Goal: Transaction & Acquisition: Obtain resource

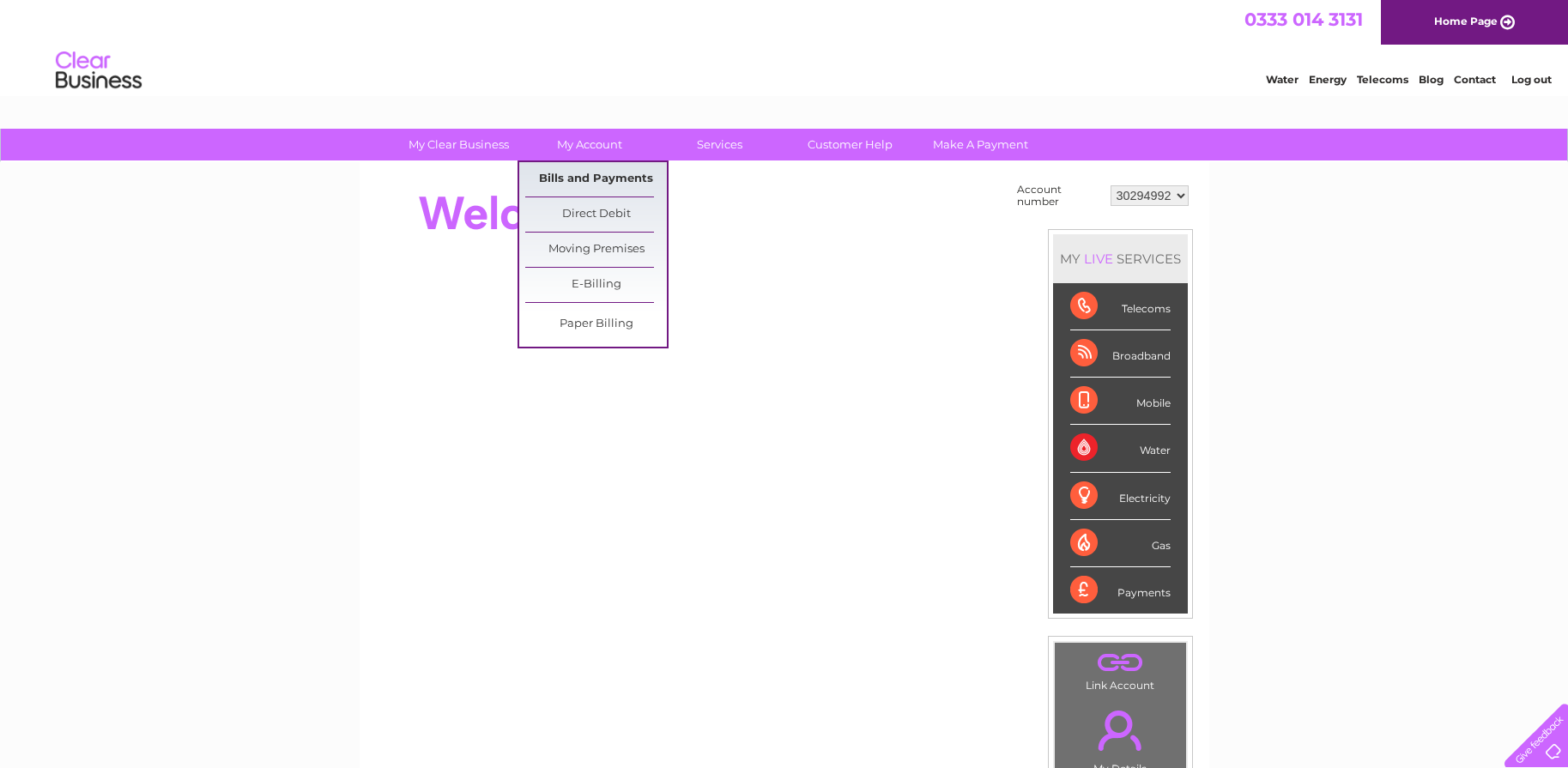
click at [598, 182] on link "Bills and Payments" at bounding box center [596, 179] width 142 height 34
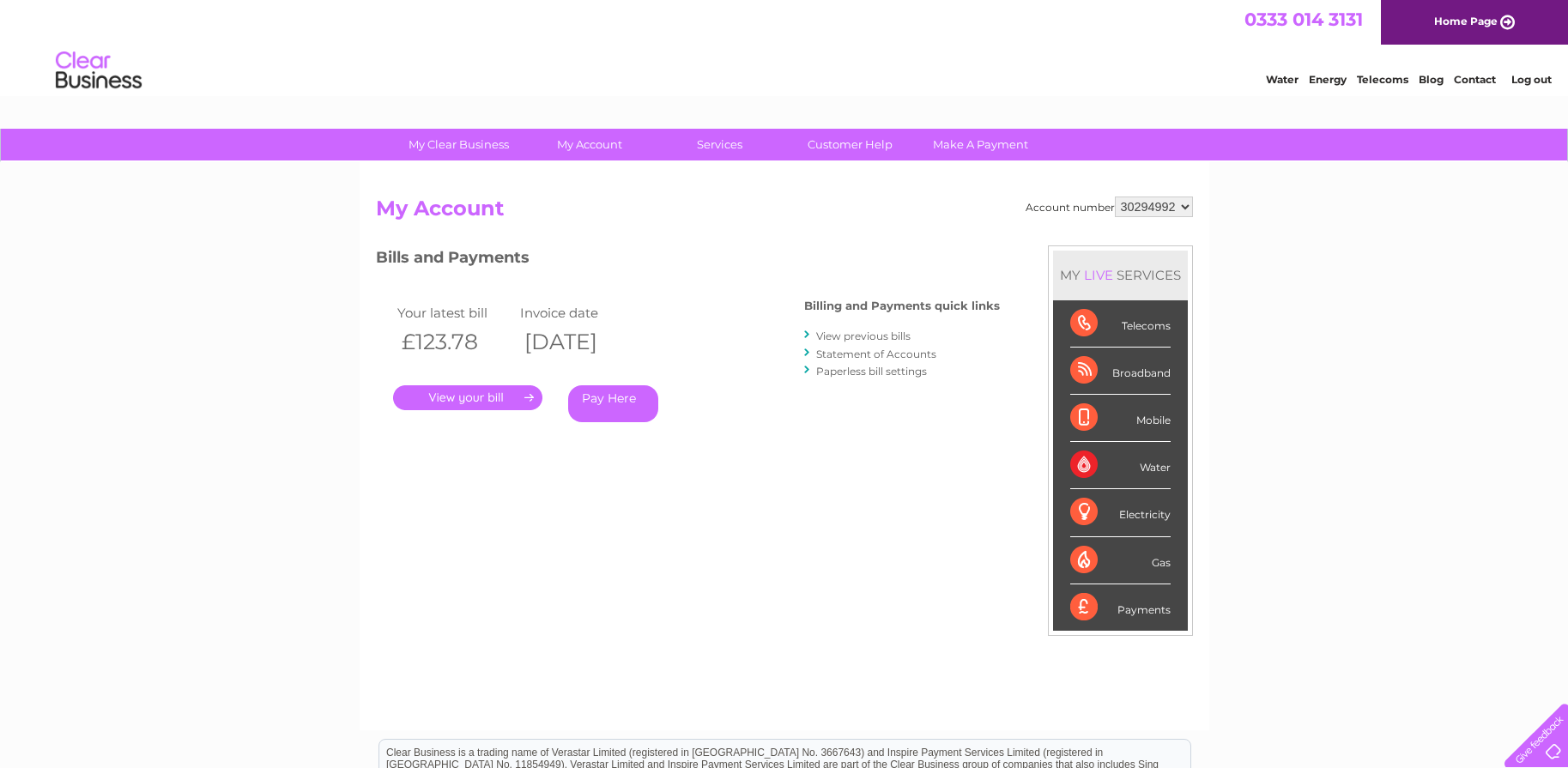
click at [855, 334] on link "View previous bills" at bounding box center [863, 336] width 94 height 13
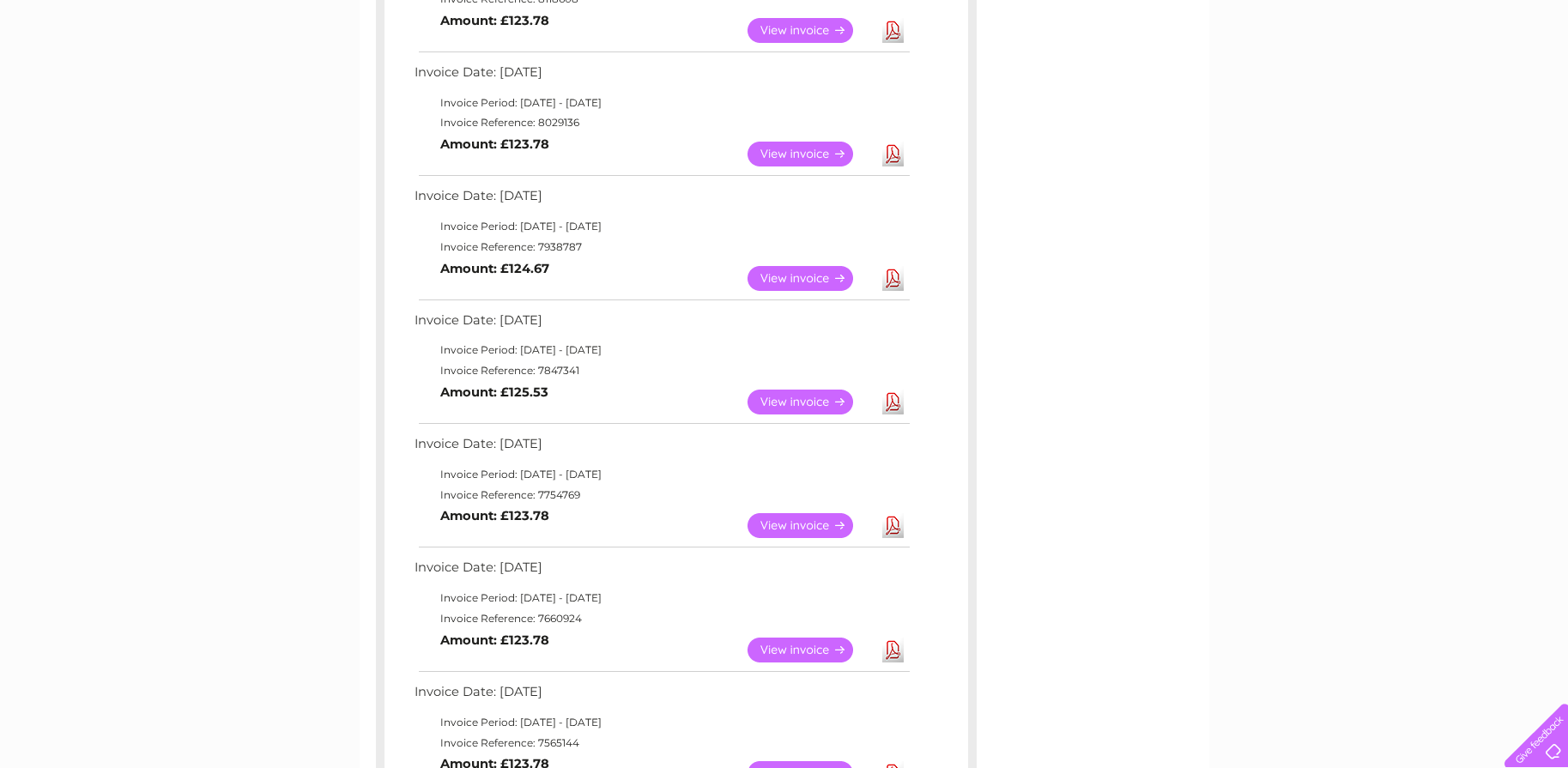
scroll to position [429, 0]
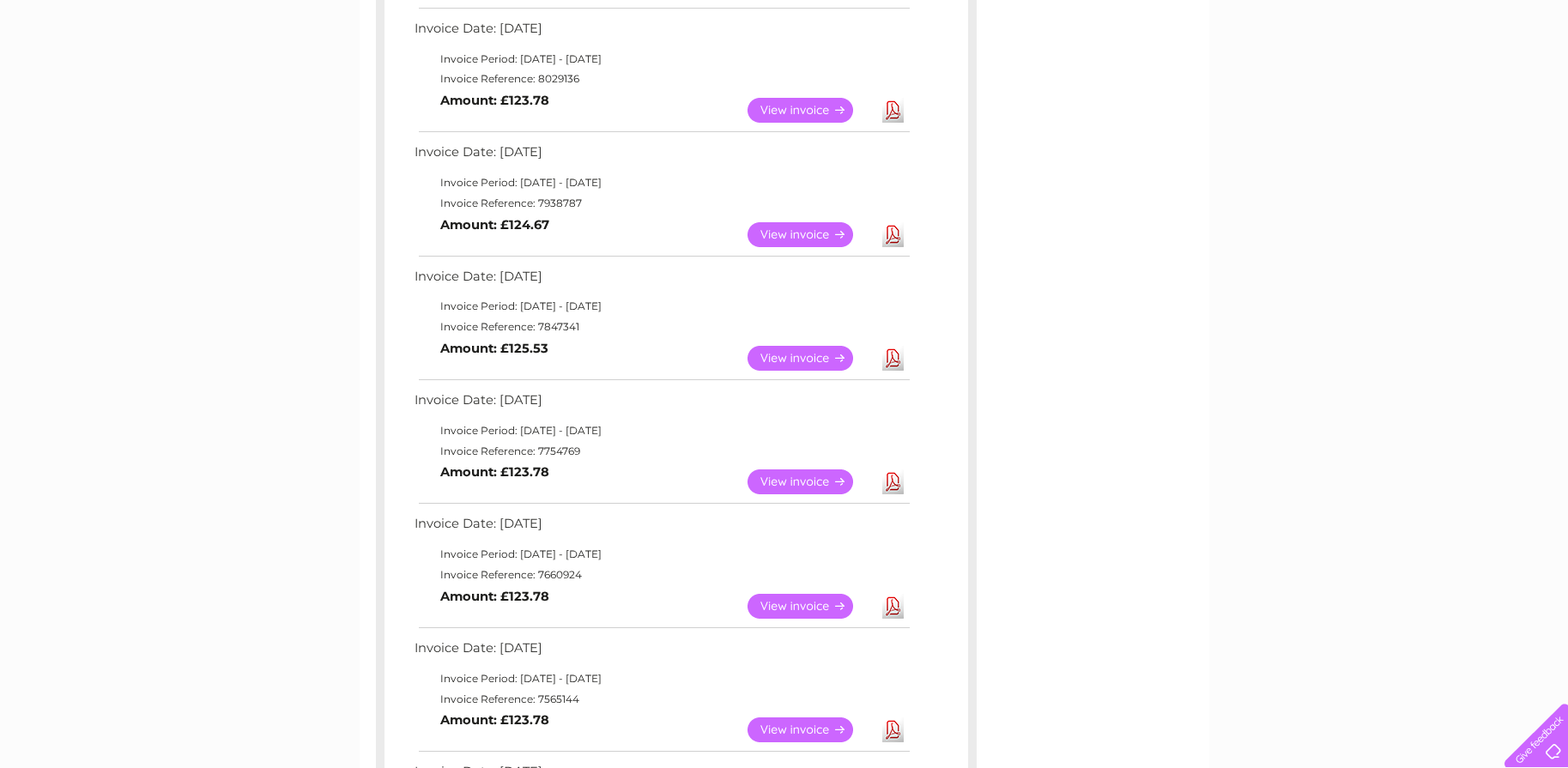
click at [806, 349] on link "View" at bounding box center [811, 358] width 126 height 25
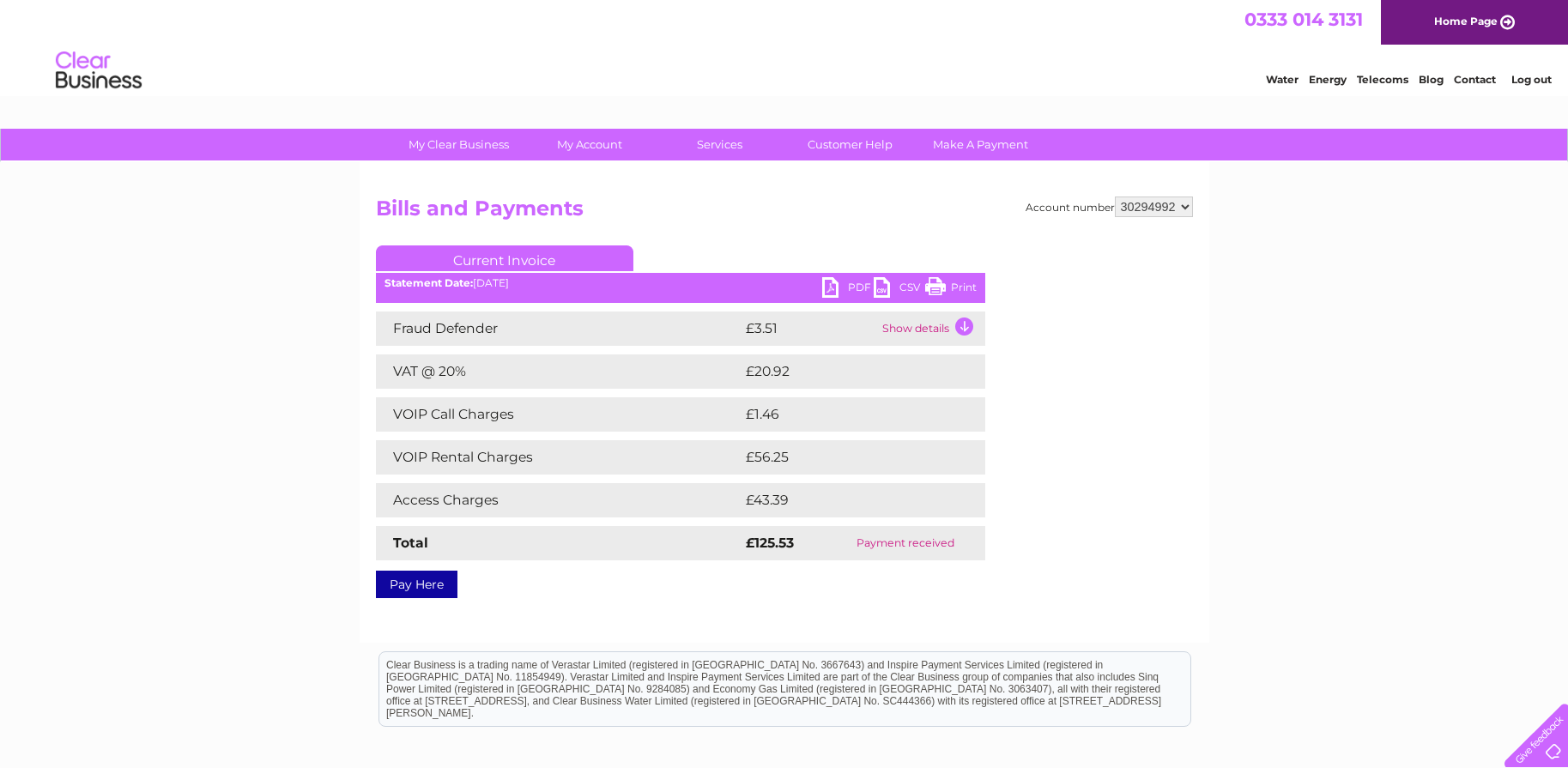
click at [967, 326] on td "Show details" at bounding box center [931, 328] width 107 height 34
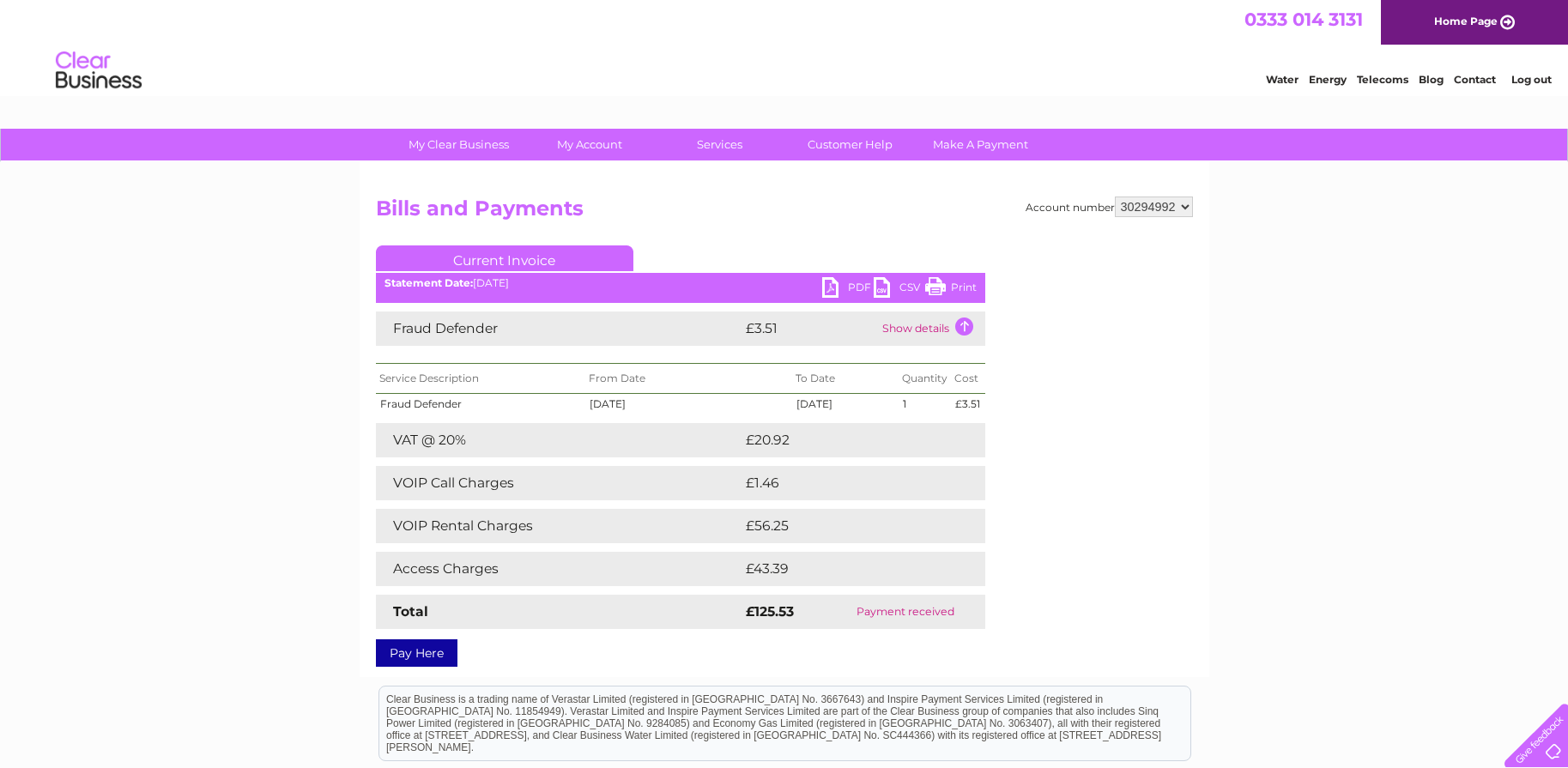
click at [829, 282] on link "PDF" at bounding box center [848, 290] width 51 height 25
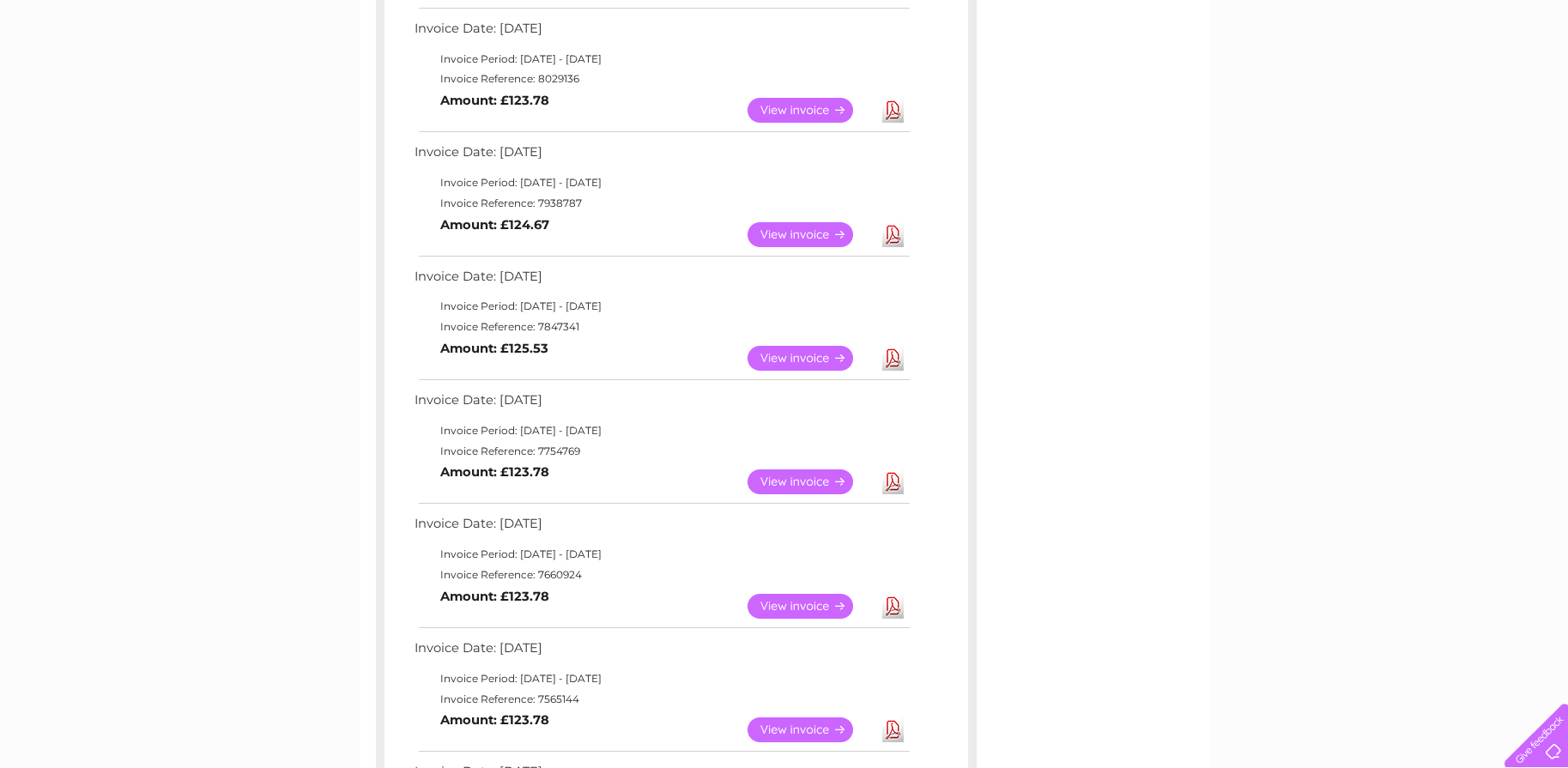
click at [774, 225] on link "View" at bounding box center [811, 235] width 126 height 25
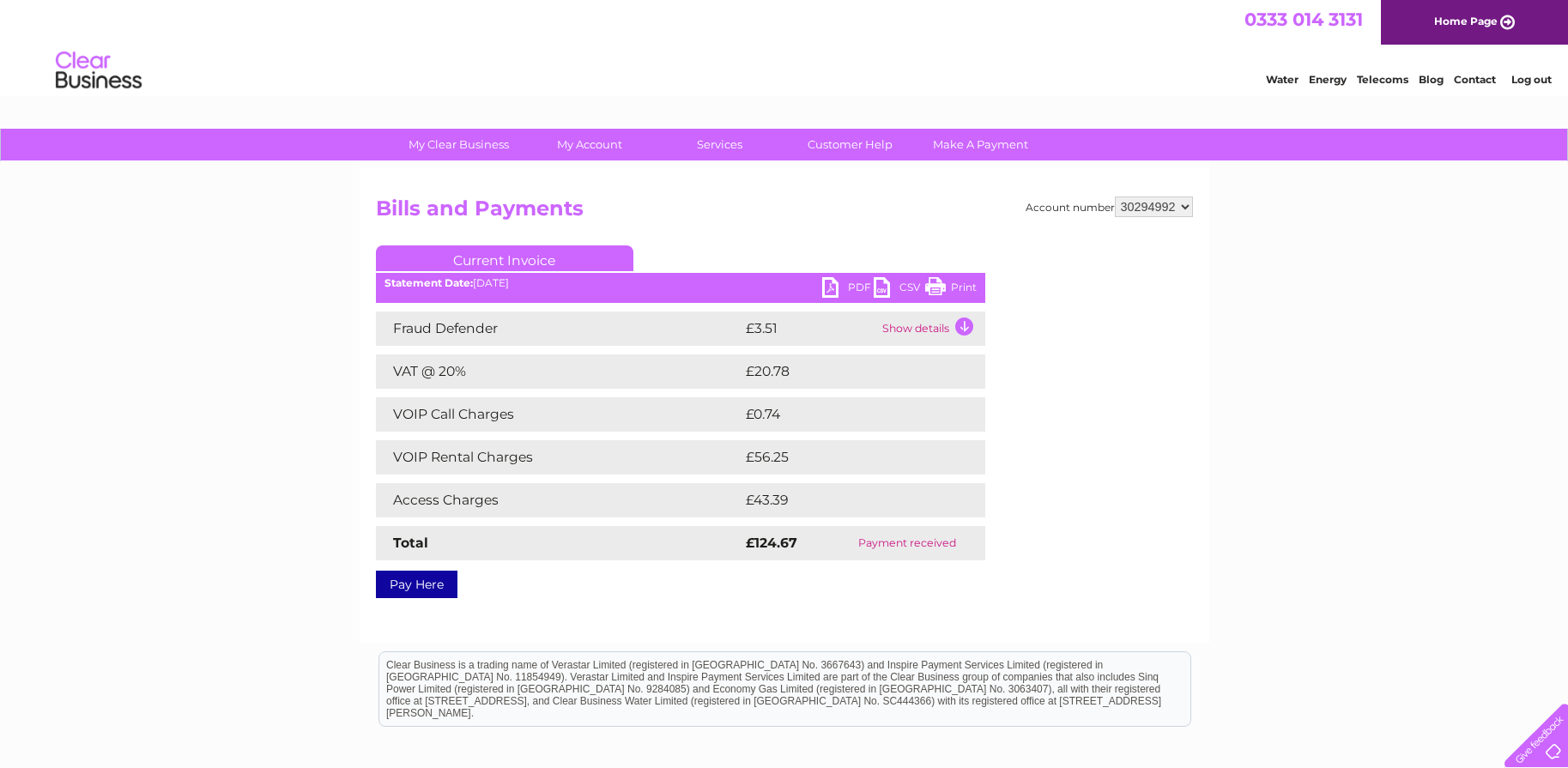
click at [838, 285] on link "PDF" at bounding box center [848, 290] width 51 height 25
click at [833, 287] on link "PDF" at bounding box center [848, 290] width 51 height 25
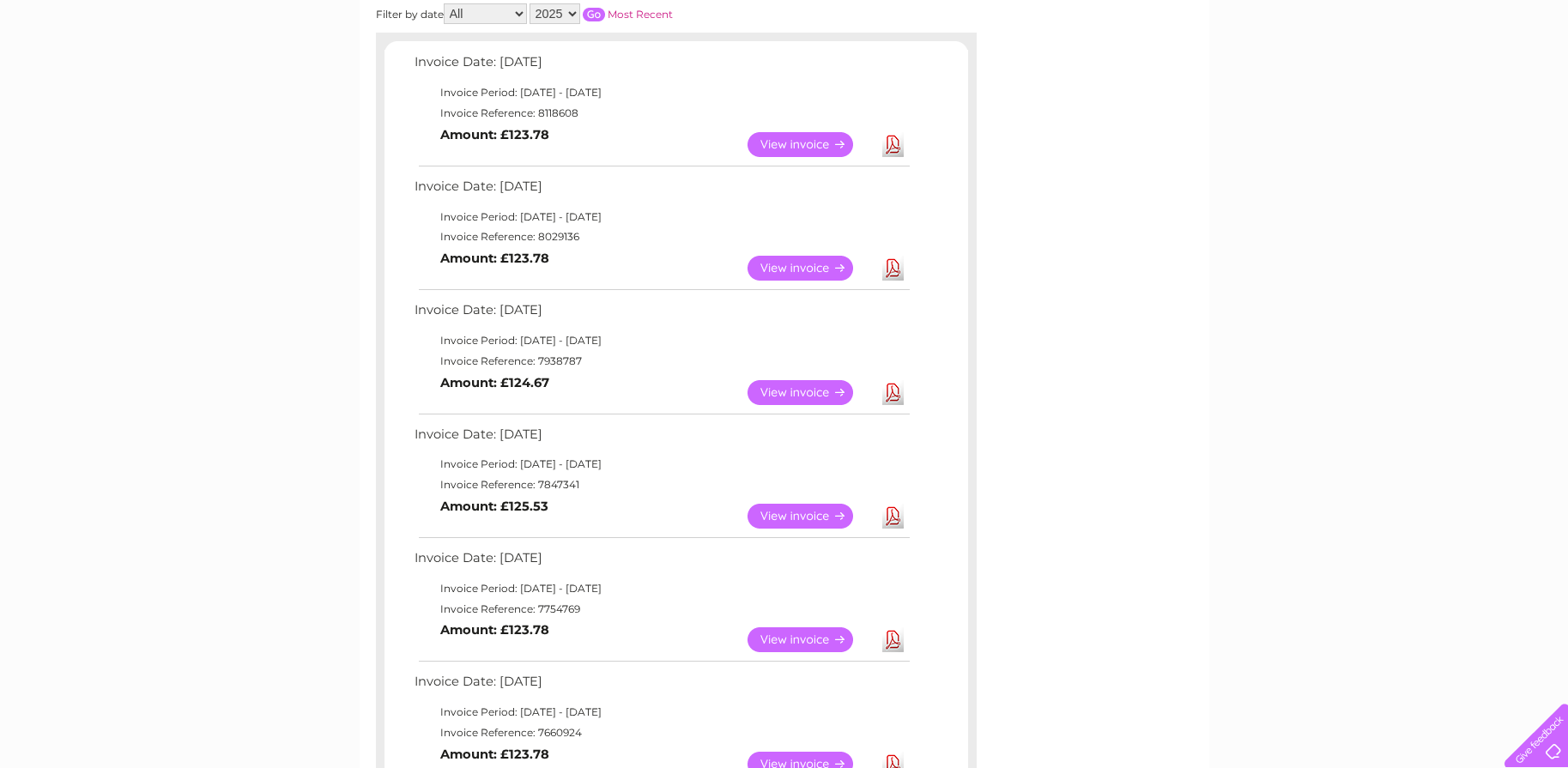
scroll to position [171, 0]
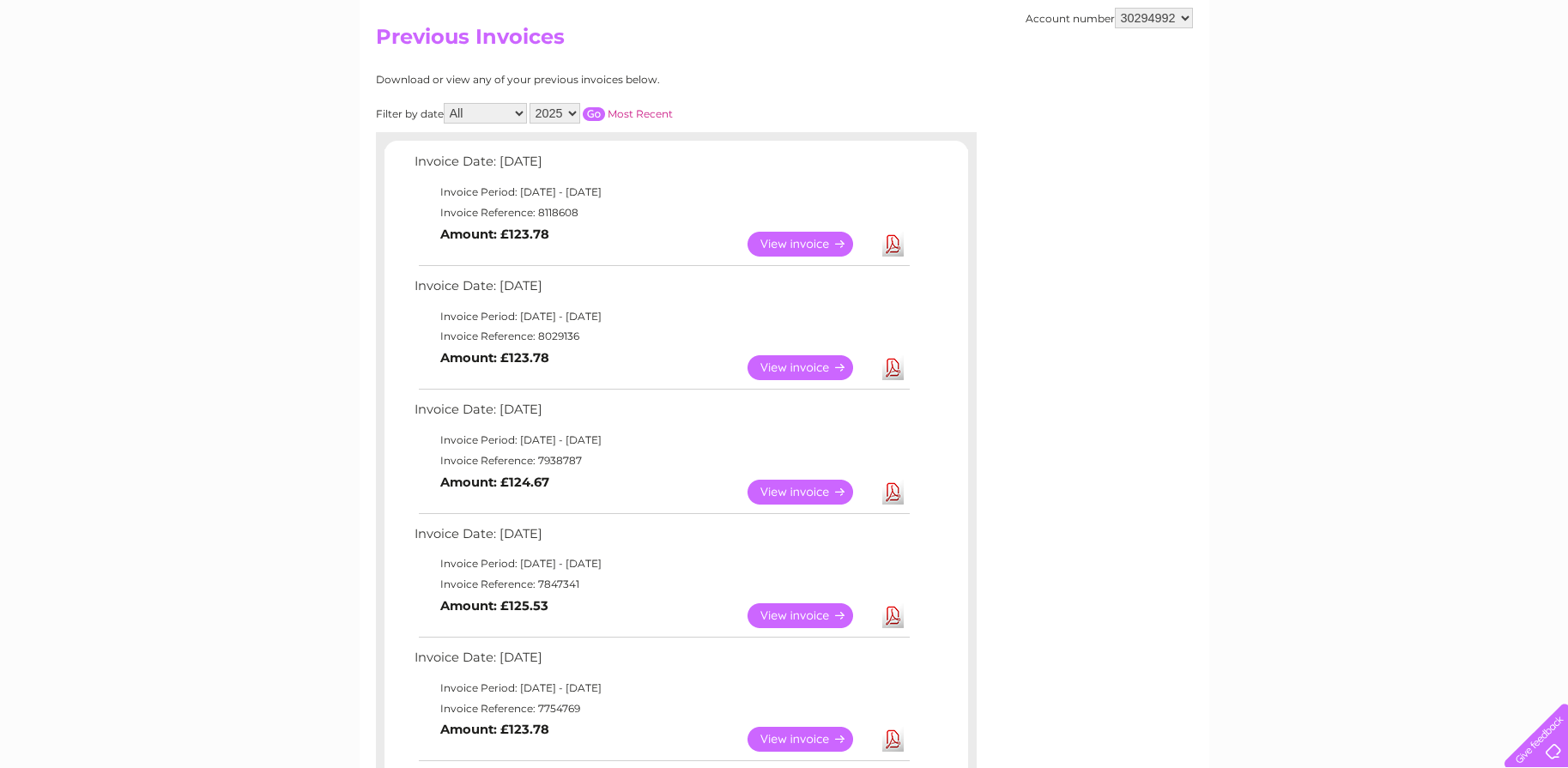
click at [802, 360] on link "View" at bounding box center [811, 368] width 126 height 25
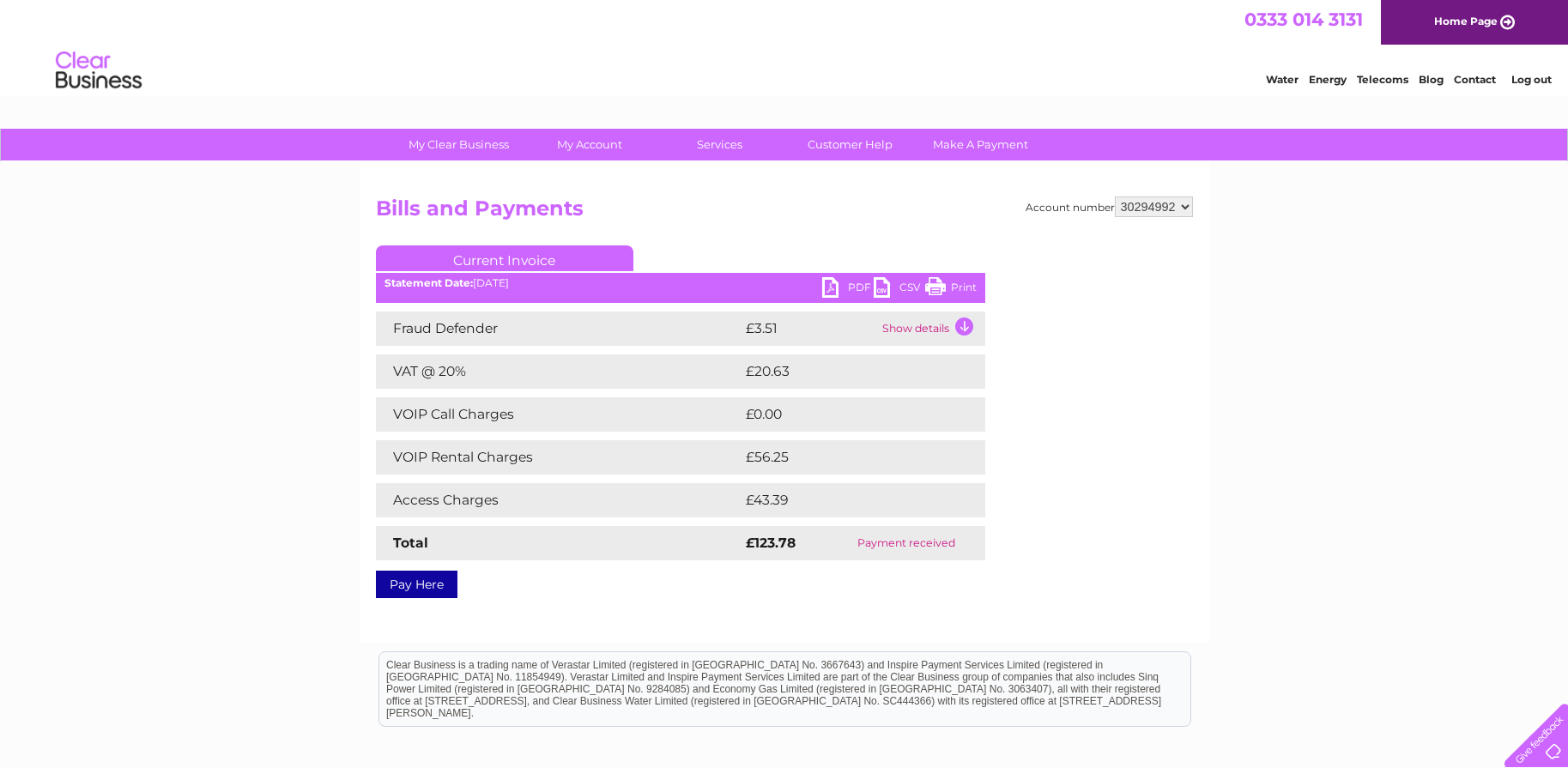
click at [836, 279] on link "PDF" at bounding box center [848, 290] width 51 height 25
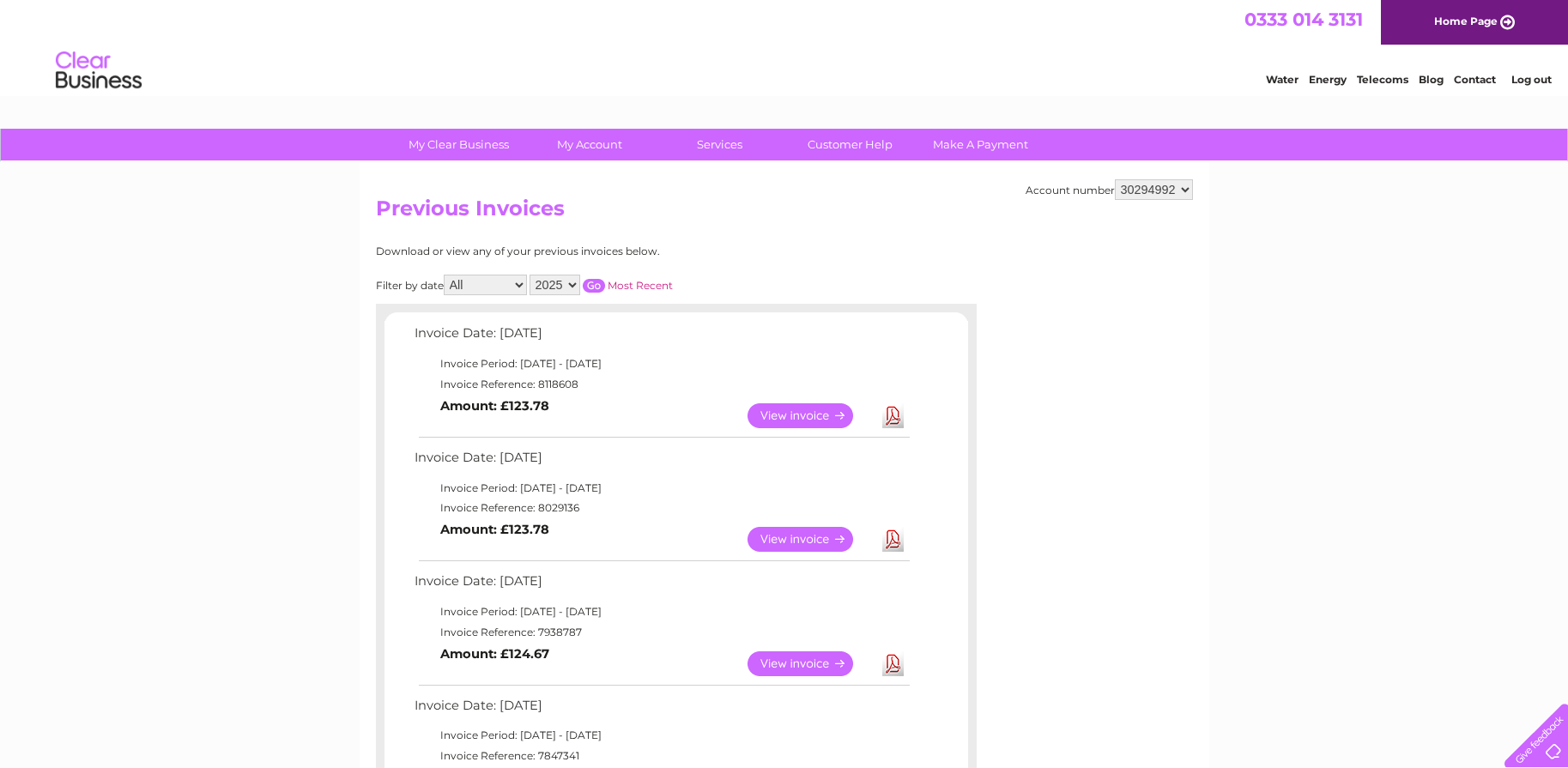
click at [790, 411] on link "View" at bounding box center [811, 415] width 126 height 25
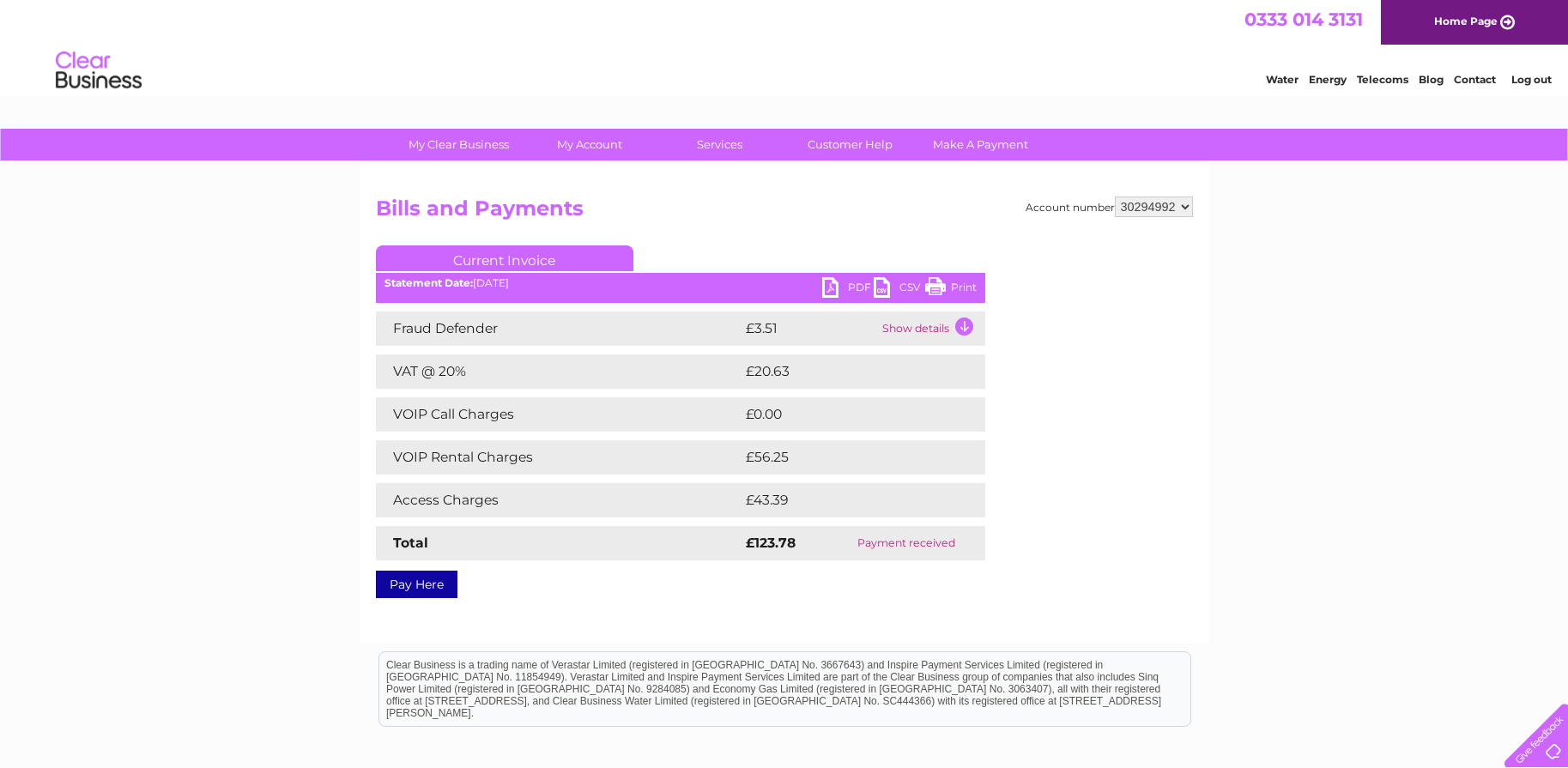
click at [828, 281] on link "PDF" at bounding box center [848, 290] width 51 height 25
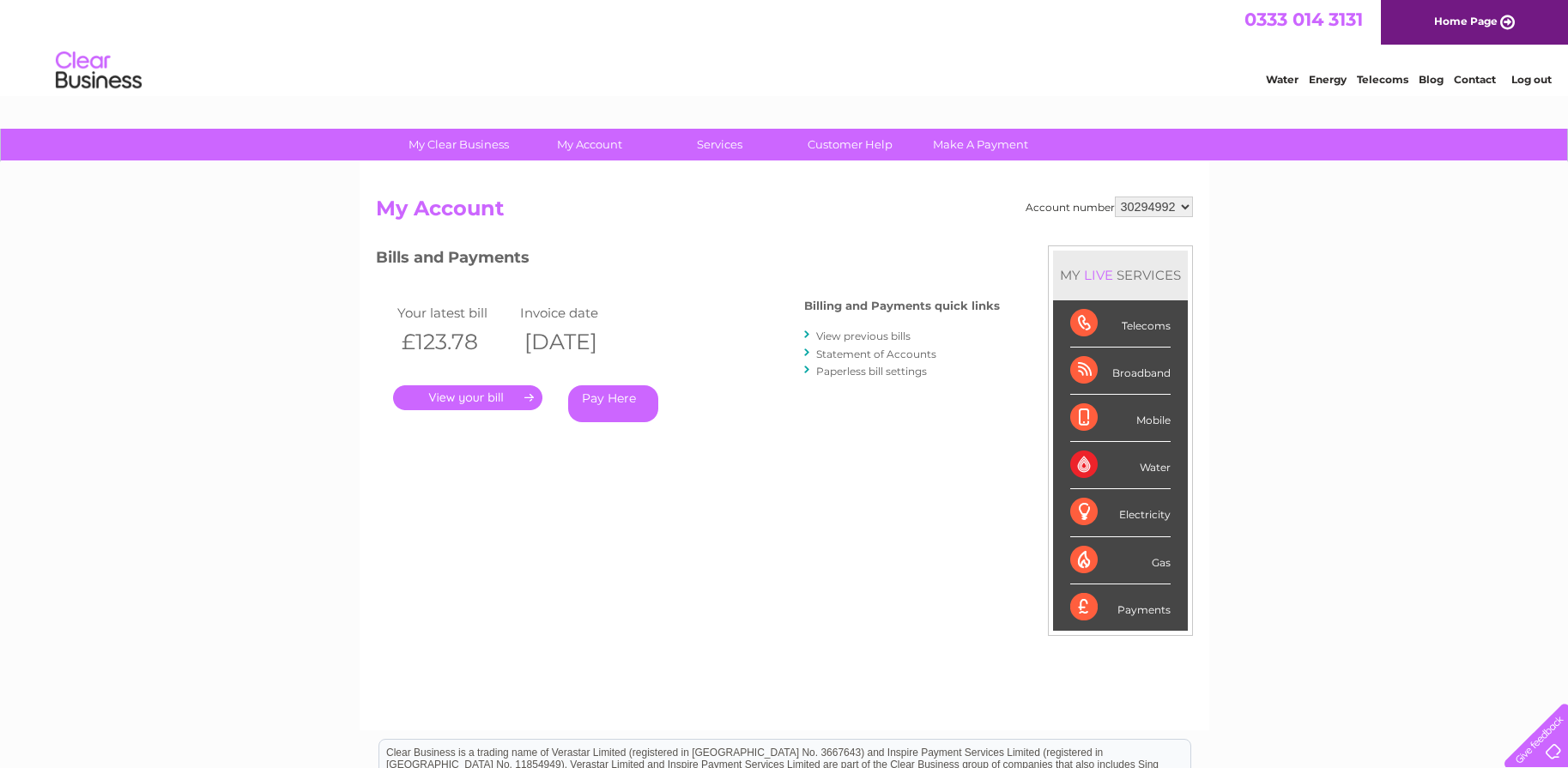
click at [898, 353] on link "Statement of Accounts" at bounding box center [876, 354] width 120 height 13
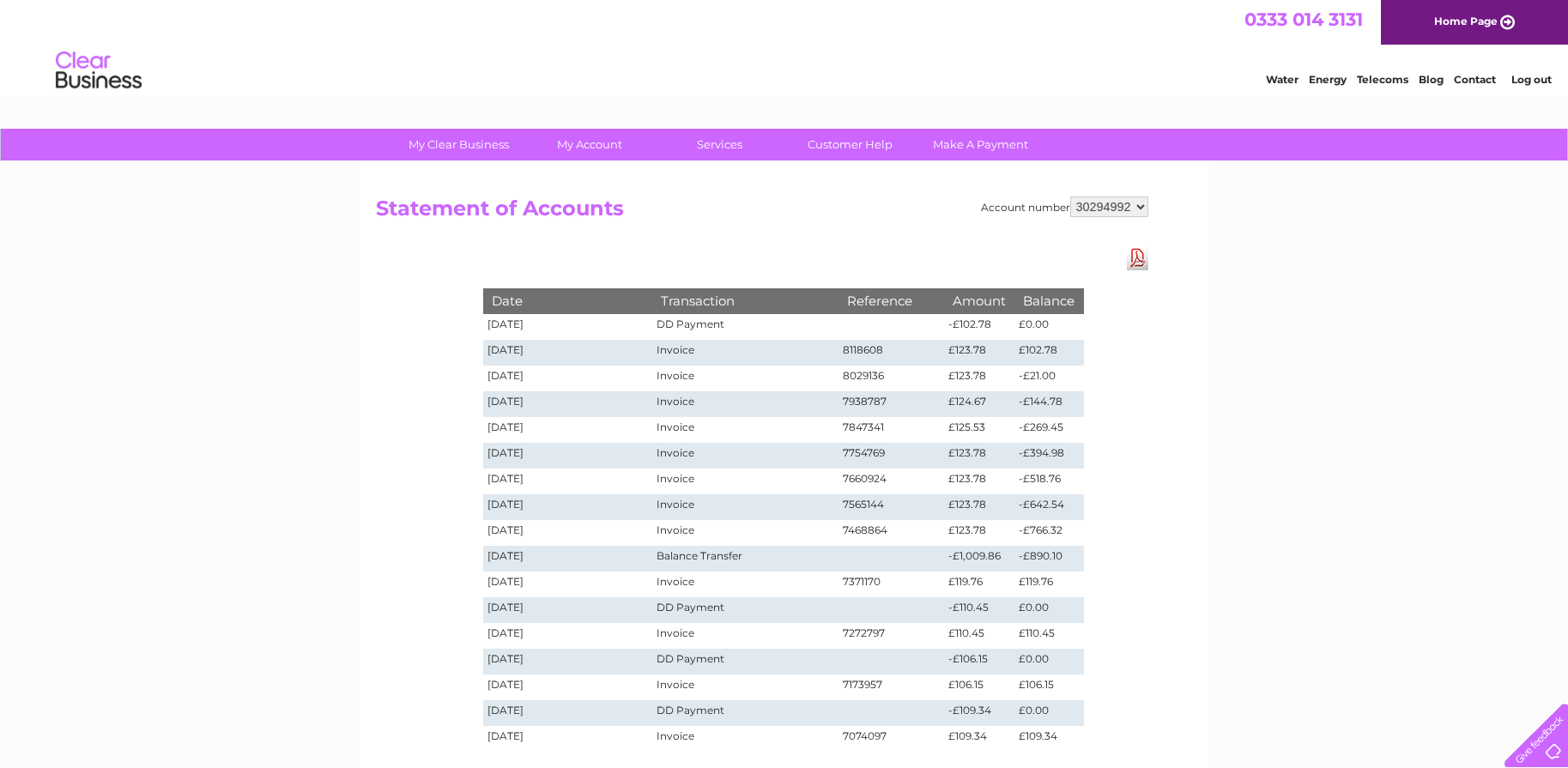
click at [1135, 258] on link "Download Pdf" at bounding box center [1137, 258] width 21 height 25
